Goal: Task Accomplishment & Management: Manage account settings

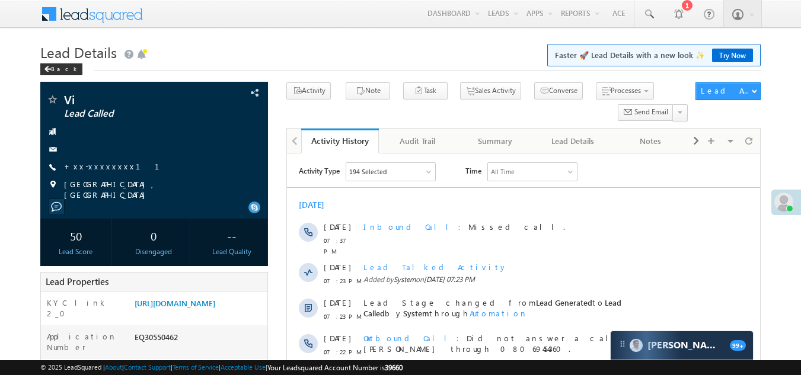
click at [782, 202] on span at bounding box center [784, 202] width 19 height 19
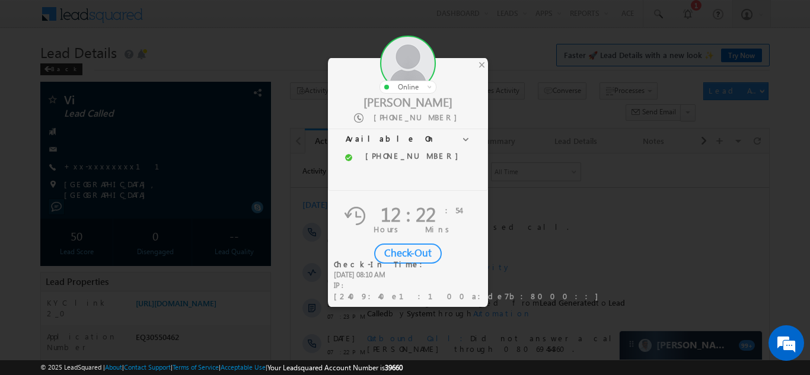
click at [406, 250] on div "Check-Out" at bounding box center [408, 254] width 68 height 20
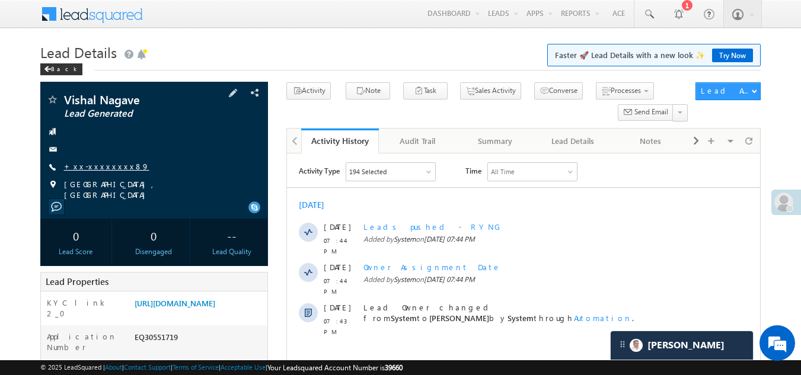
click at [79, 163] on link "+xx-xxxxxxxx89" at bounding box center [106, 166] width 85 height 10
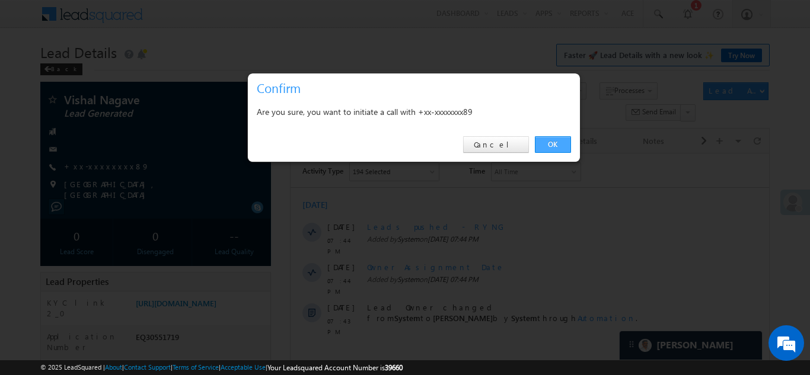
click at [550, 141] on link "OK" at bounding box center [553, 144] width 36 height 17
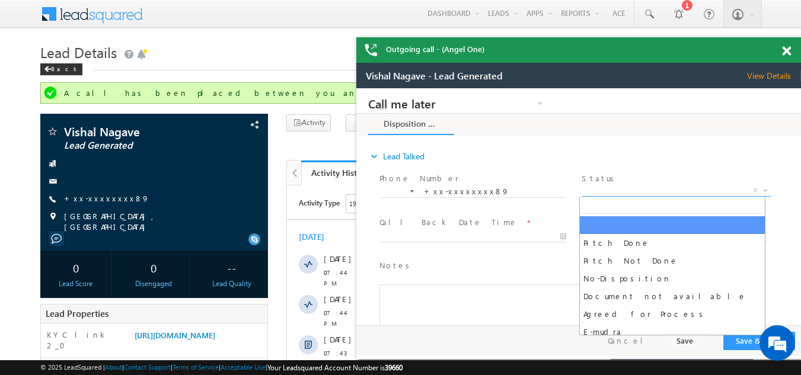
click at [609, 185] on span "X" at bounding box center [676, 191] width 189 height 12
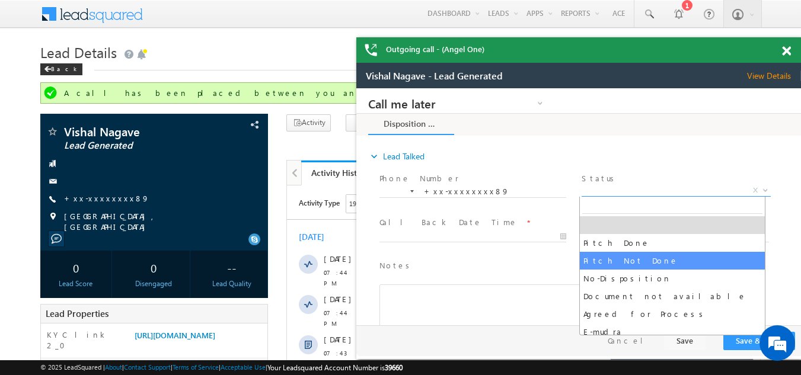
select select "Pitch Not Done"
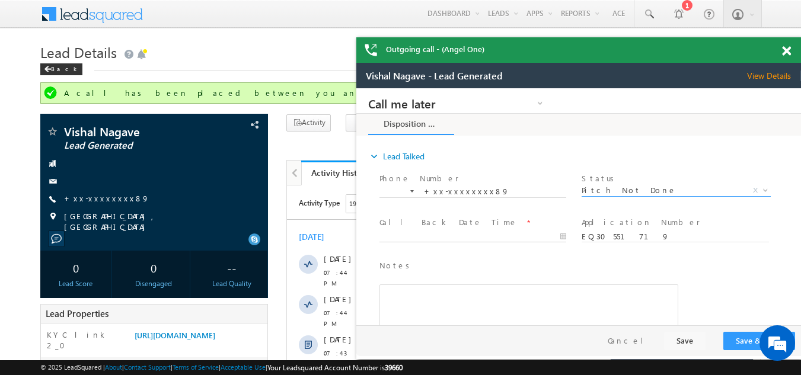
type input "10/14/25 8:34 PM"
click at [436, 234] on input "10/14/25 8:34 PM" at bounding box center [473, 237] width 187 height 12
click at [739, 338] on button "Save & Close" at bounding box center [760, 341] width 72 height 18
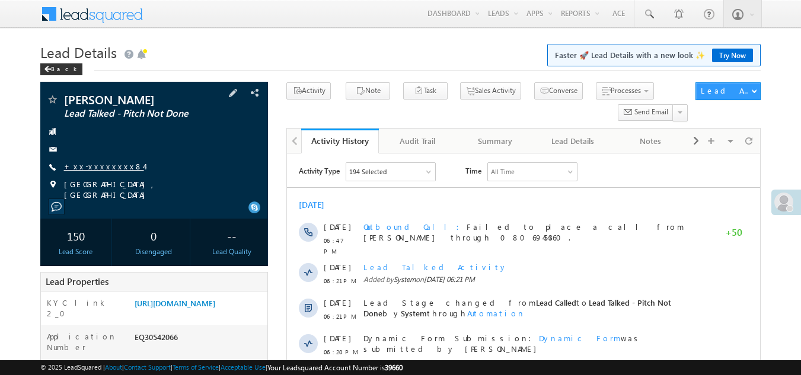
click at [81, 164] on link "+xx-xxxxxxxx84" at bounding box center [104, 166] width 80 height 10
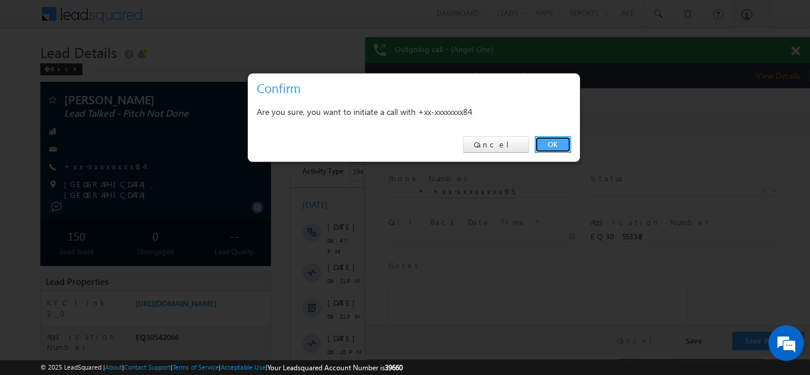
click at [553, 144] on link "OK" at bounding box center [553, 144] width 36 height 17
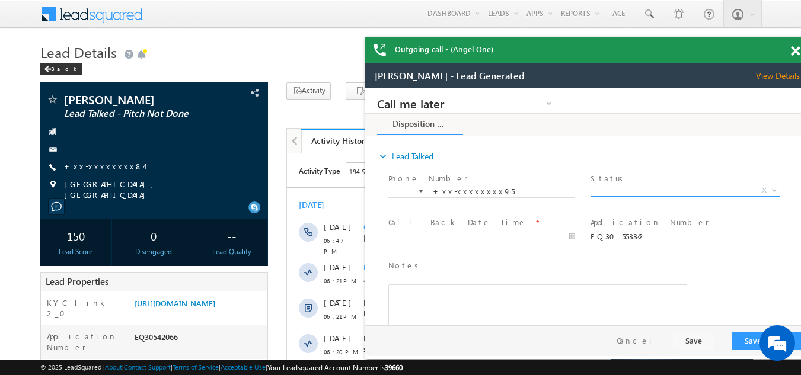
click at [628, 192] on span "X" at bounding box center [685, 191] width 189 height 12
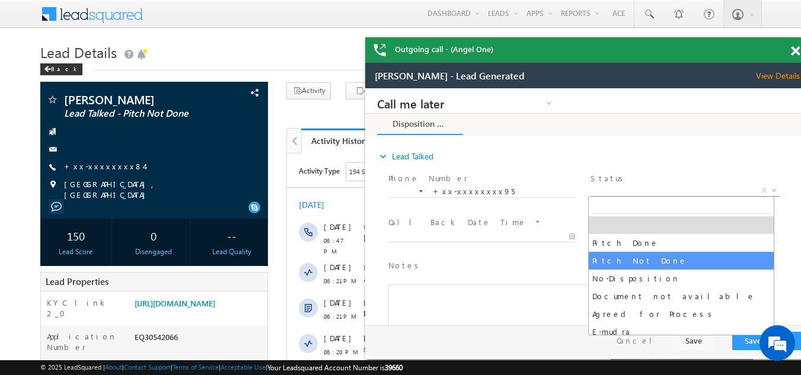
select select "Pitch Not Done"
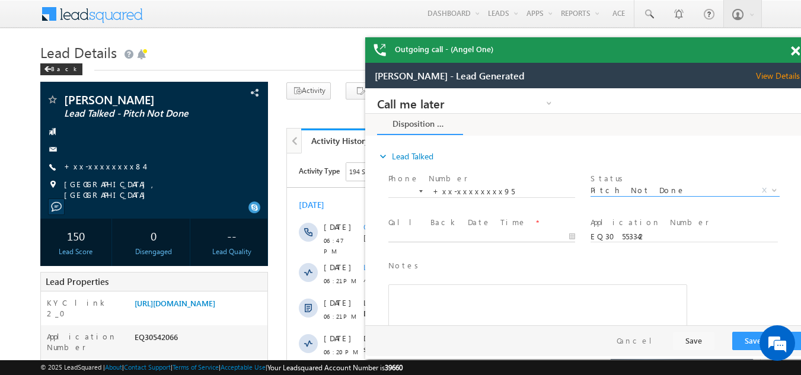
click at [446, 235] on body "Call me later Campaign Success Commitment Cross Sell Customer Drop-off reasons …" at bounding box center [587, 206] width 445 height 237
type input "10/14/25 8:36 PM"
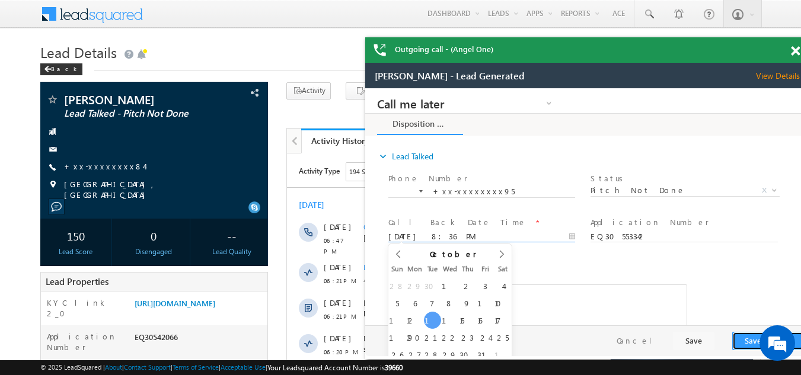
click at [741, 343] on button "Save & Close" at bounding box center [769, 341] width 72 height 18
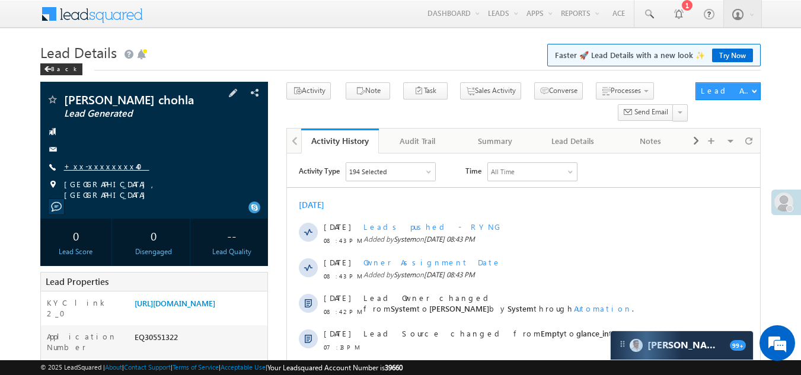
click at [90, 171] on link "+xx-xxxxxxxx40" at bounding box center [106, 166] width 85 height 10
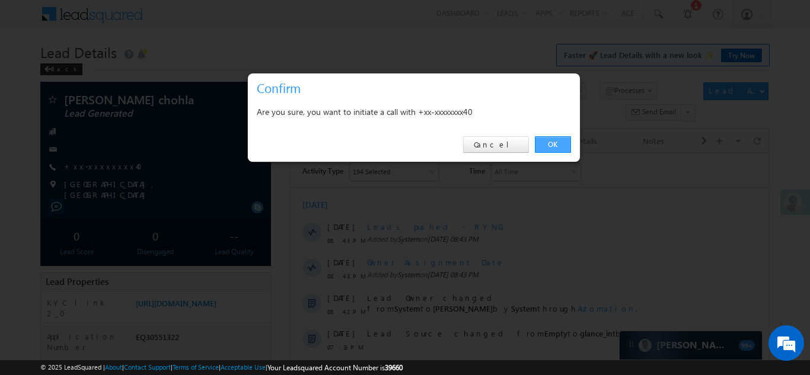
click at [555, 146] on link "OK" at bounding box center [553, 144] width 36 height 17
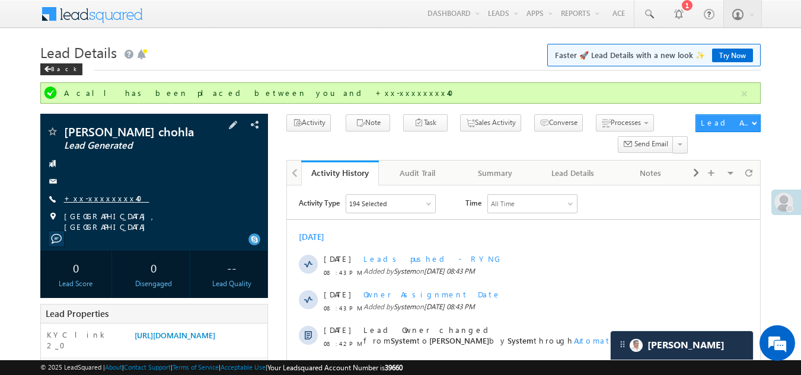
click at [100, 203] on link "+xx-xxxxxxxx40" at bounding box center [106, 198] width 85 height 10
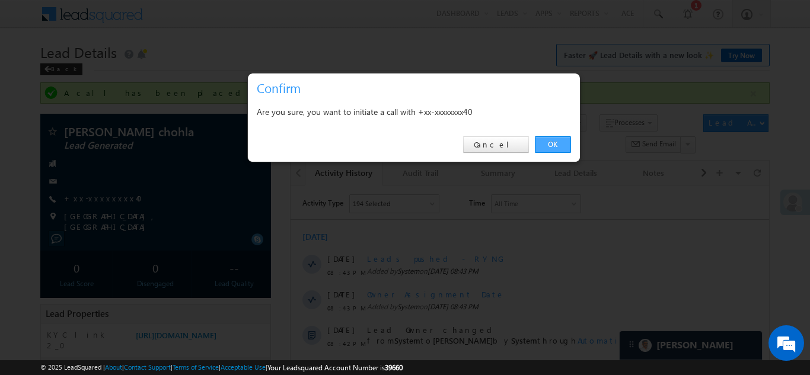
click at [555, 141] on link "OK" at bounding box center [553, 144] width 36 height 17
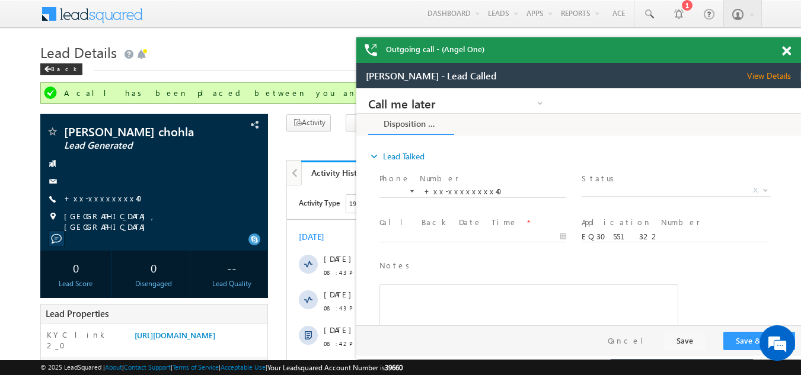
click at [617, 182] on span "Status *" at bounding box center [676, 179] width 188 height 13
click at [617, 186] on span "X" at bounding box center [676, 191] width 189 height 12
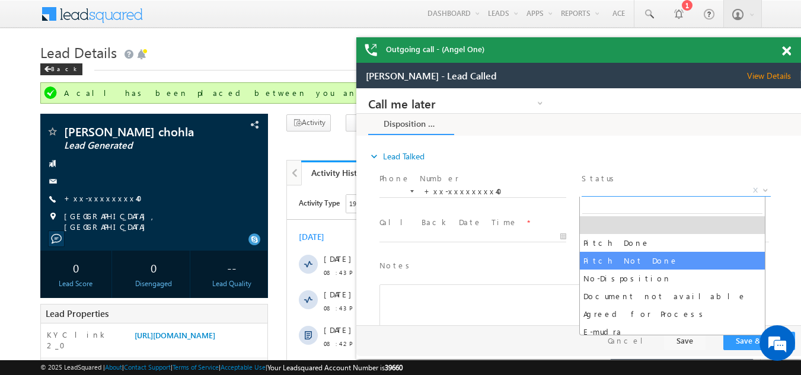
select select "Pitch Not Done"
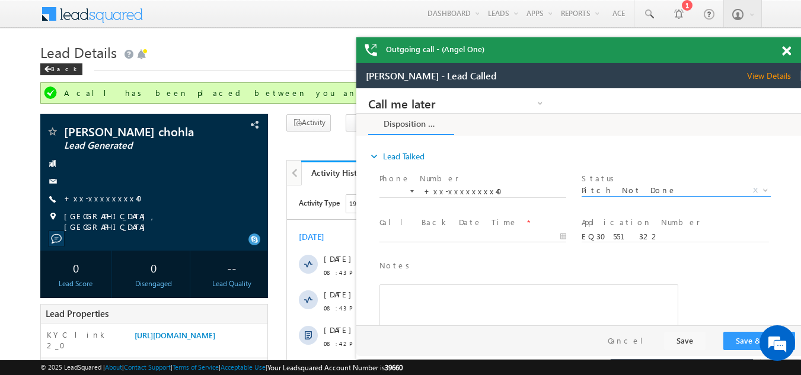
type input "10/14/25 8:56 PM"
click at [466, 242] on body "Call me later Campaign Success Commitment Cross Sell Customer Drop-off reasons …" at bounding box center [578, 206] width 445 height 237
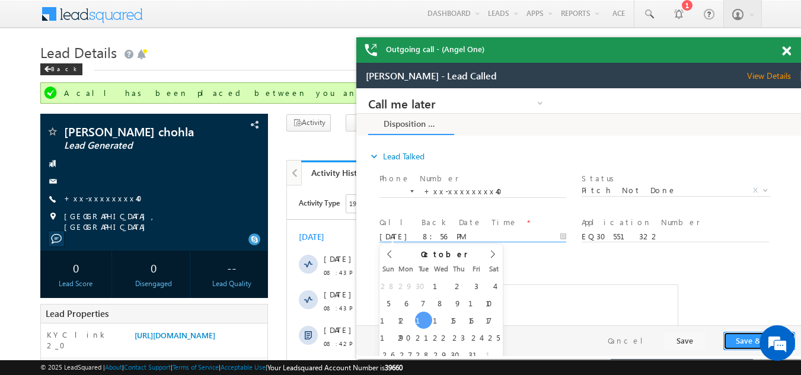
click at [738, 344] on button "Save & Close" at bounding box center [760, 341] width 72 height 18
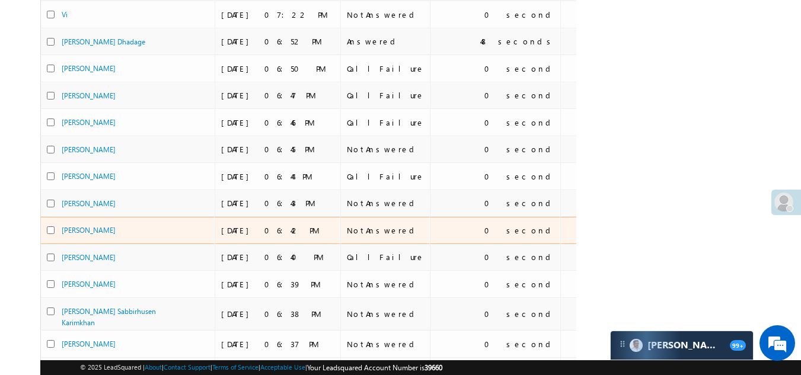
scroll to position [28, 0]
